Goal: Obtain resource: Obtain resource

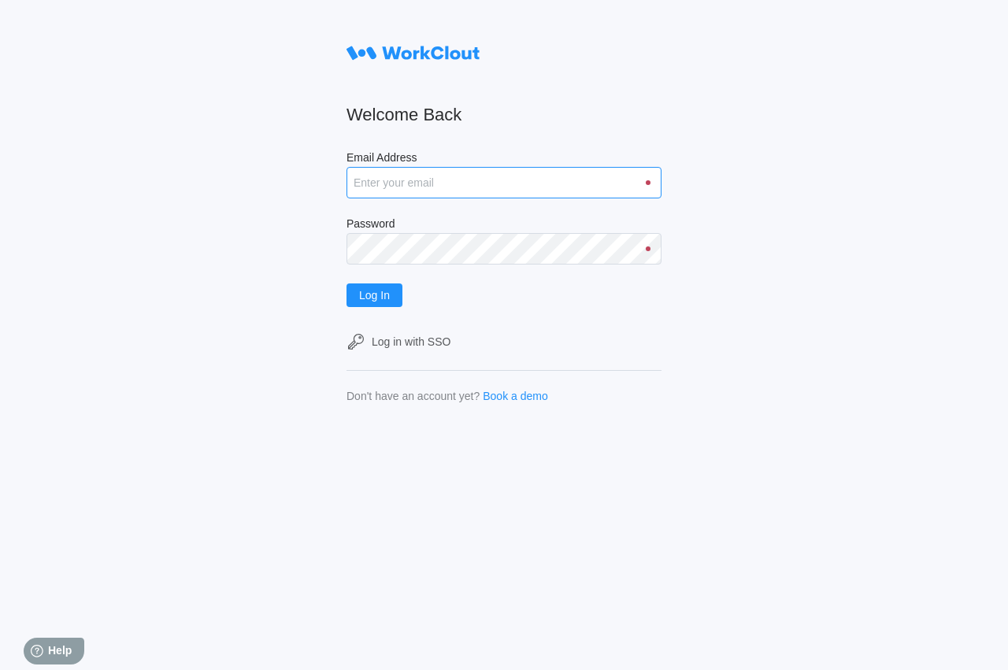
click at [367, 191] on input "Email Address" at bounding box center [504, 183] width 315 height 32
type input "[EMAIL_ADDRESS][DOMAIN_NAME]"
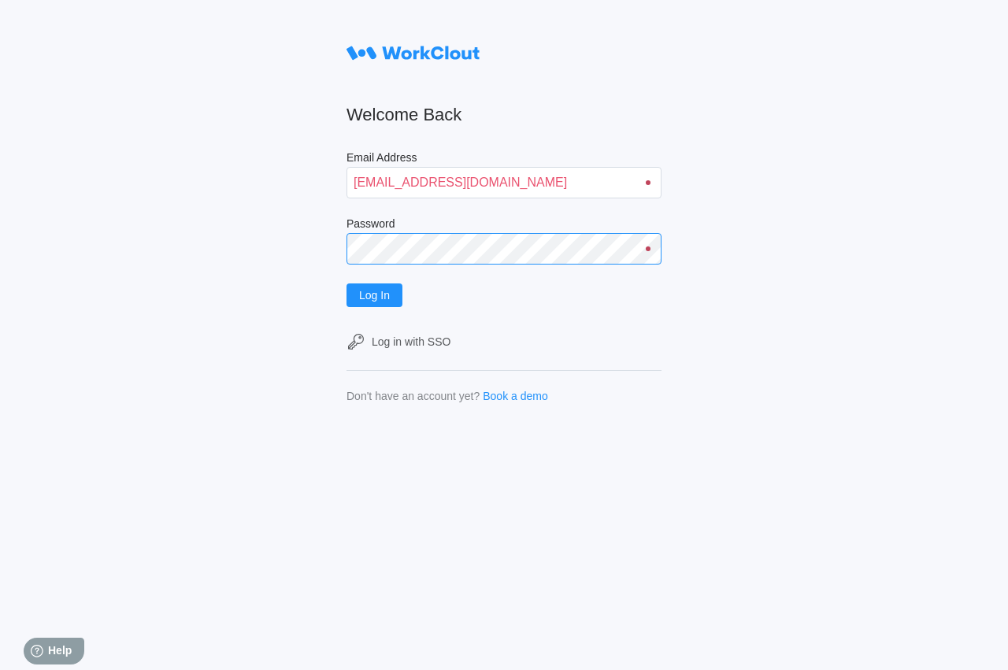
click at [347, 284] on button "Log In" at bounding box center [375, 296] width 56 height 24
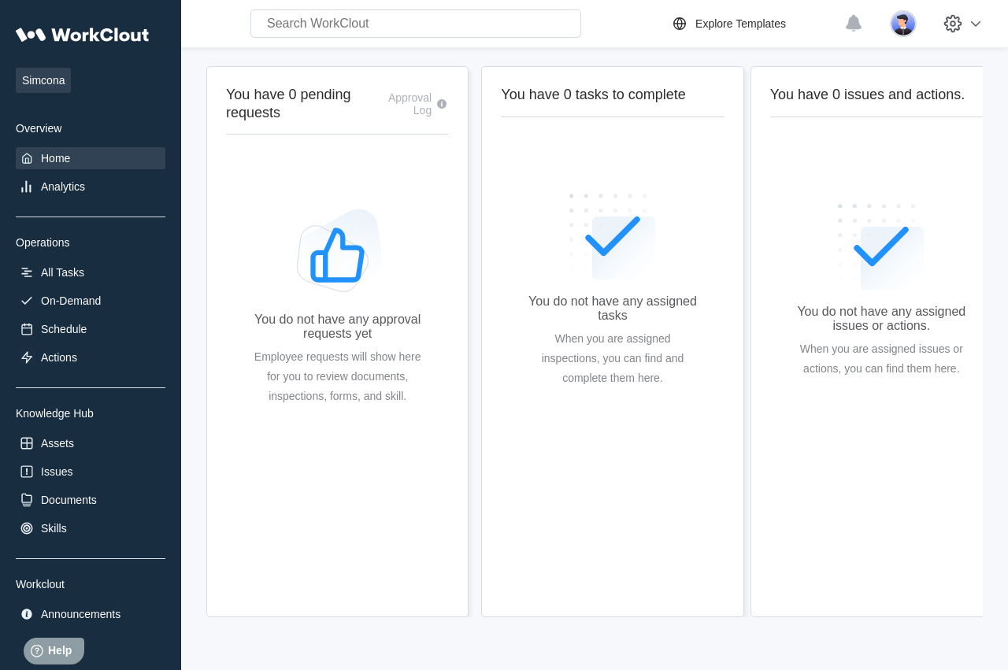
click at [367, 191] on div "You do not have any approval requests yet Employee requests will show here for …" at bounding box center [337, 311] width 173 height 394
click at [55, 510] on div "Documents" at bounding box center [91, 500] width 150 height 22
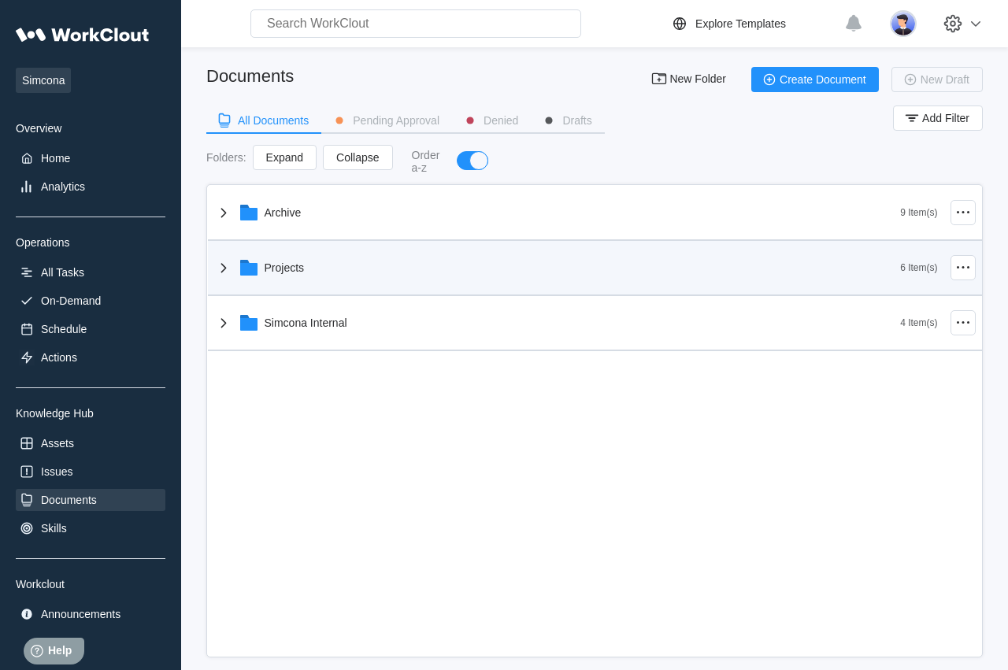
click at [289, 288] on div "Projects" at bounding box center [557, 267] width 687 height 41
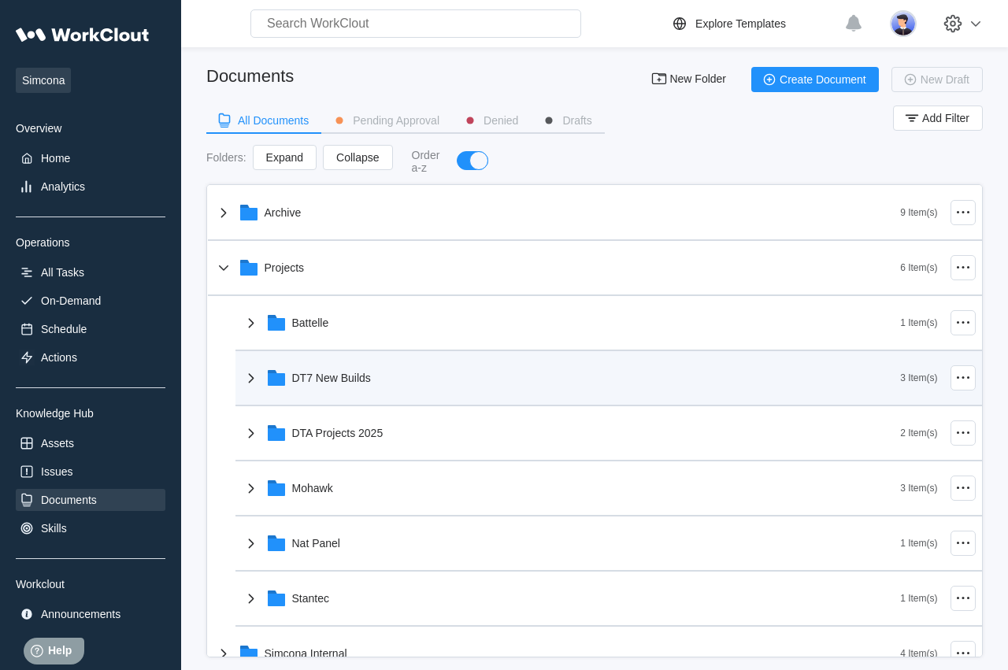
click at [353, 369] on div "DT7 New Builds" at bounding box center [571, 378] width 659 height 41
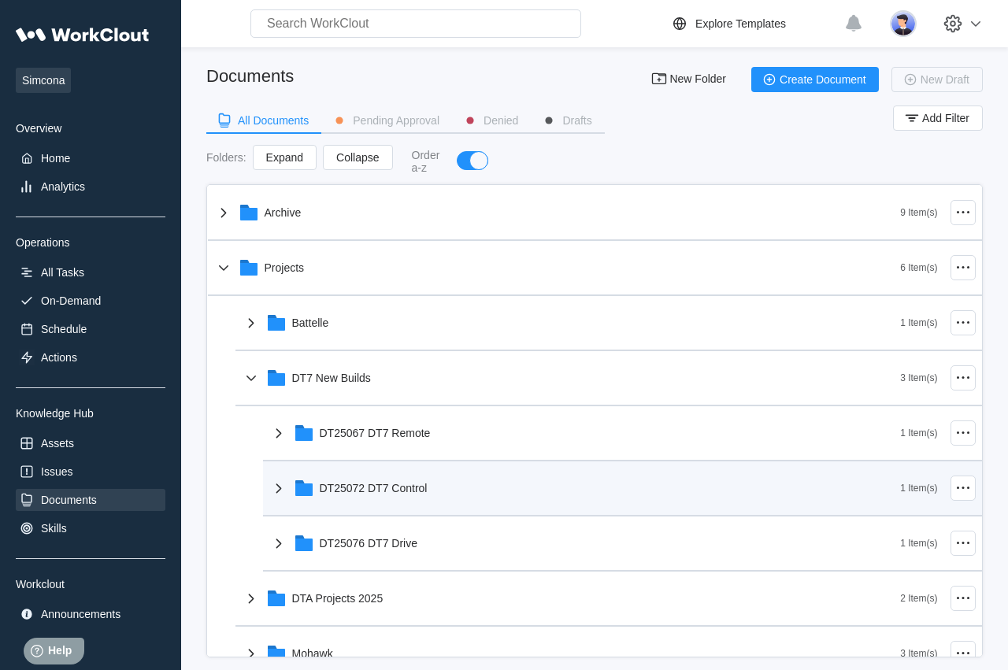
click at [371, 494] on div "DT25072 DT7 Control" at bounding box center [374, 488] width 108 height 13
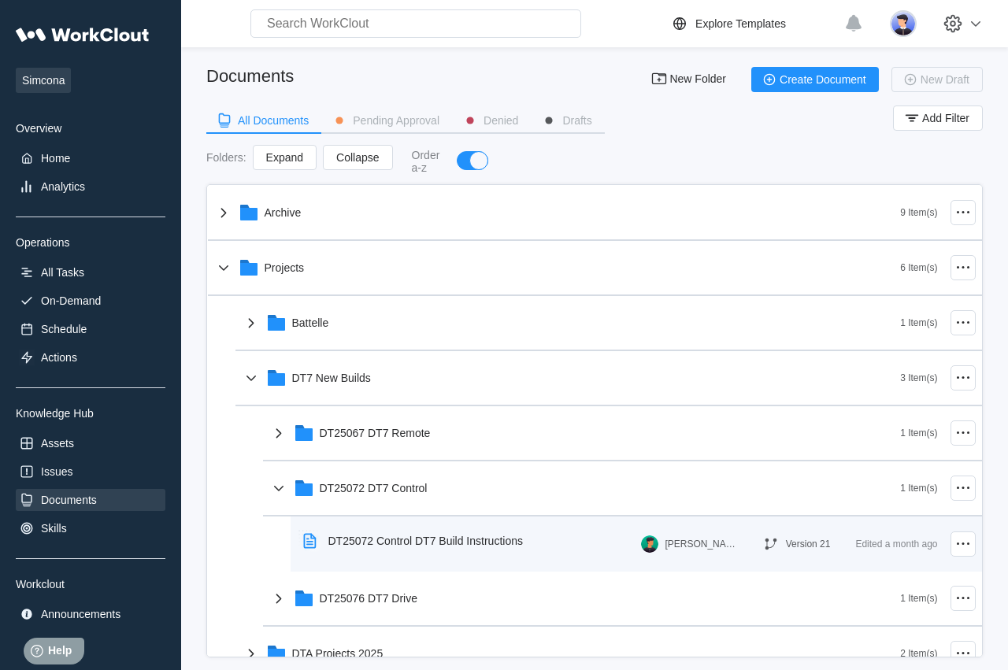
click at [393, 547] on div "DT25072 Control DT7 Build Instructions" at bounding box center [426, 541] width 195 height 13
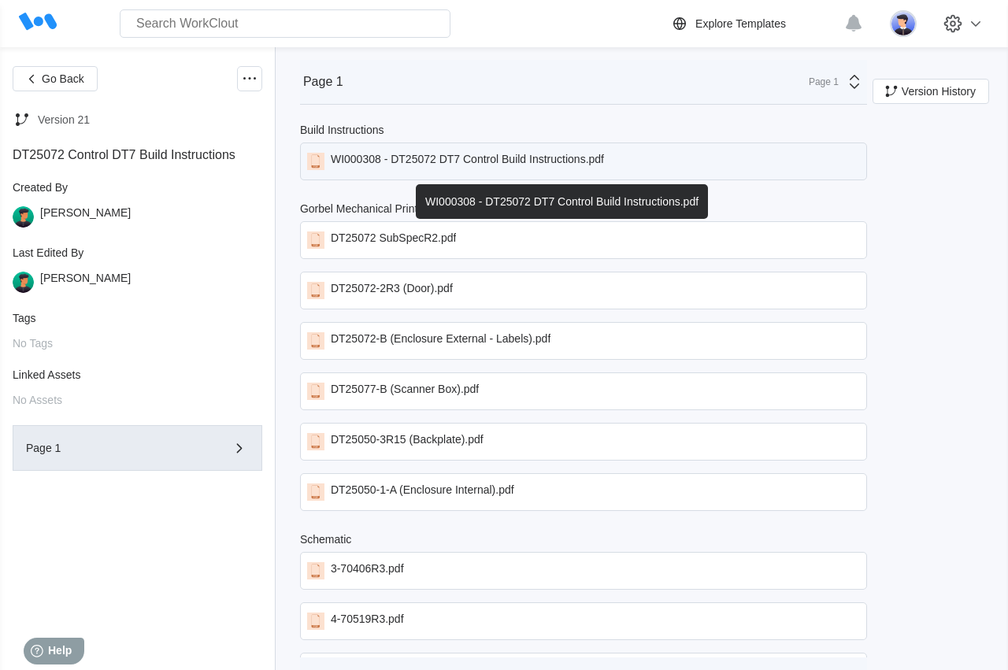
click at [508, 151] on div "WI000308 - DT25072 DT7 Control Build Instructions.pdf" at bounding box center [583, 162] width 567 height 38
